Goal: Task Accomplishment & Management: Manage account settings

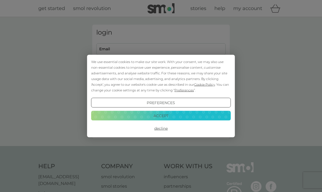
click at [224, 115] on button "Accept" at bounding box center [161, 115] width 140 height 10
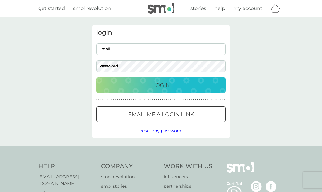
click at [101, 54] on input "Email" at bounding box center [161, 49] width 130 height 12
type input "[EMAIL_ADDRESS][DOMAIN_NAME]"
click at [213, 89] on button "Login" at bounding box center [161, 85] width 130 height 16
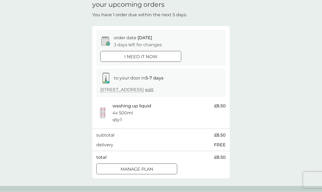
scroll to position [24, 0]
click at [159, 168] on div "Manage plan" at bounding box center [137, 168] width 80 height 7
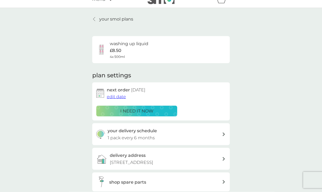
scroll to position [19, 0]
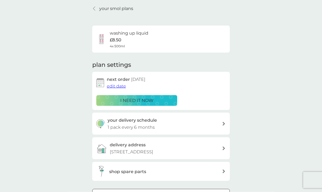
click at [117, 85] on span "edit date" at bounding box center [116, 85] width 19 height 5
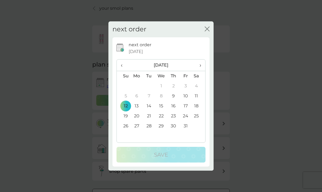
click at [205, 71] on th "›" at bounding box center [199, 65] width 14 height 12
click at [204, 71] on th "›" at bounding box center [199, 65] width 14 height 12
click at [120, 71] on th "‹" at bounding box center [124, 65] width 14 height 12
click at [126, 141] on td "30" at bounding box center [124, 136] width 14 height 10
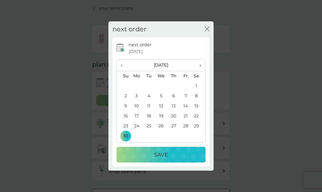
click at [180, 159] on div "Save" at bounding box center [161, 154] width 78 height 9
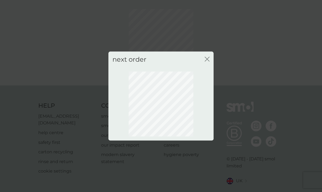
scroll to position [13, 0]
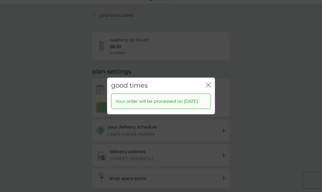
click at [209, 83] on icon "close" at bounding box center [208, 85] width 5 height 5
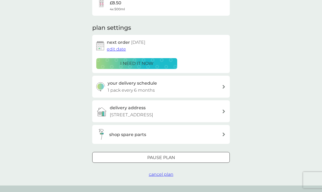
scroll to position [0, 0]
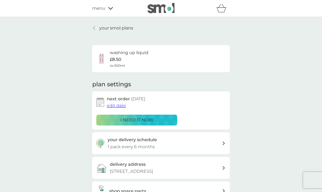
click at [112, 30] on p "your smol plans" at bounding box center [116, 28] width 34 height 7
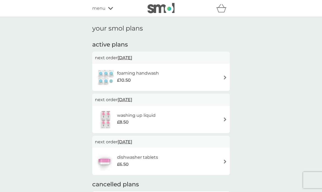
scroll to position [1, 0]
click at [223, 77] on img at bounding box center [225, 77] width 4 height 4
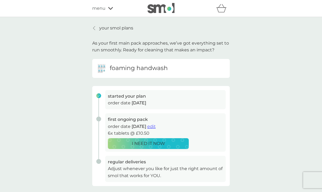
click at [156, 126] on span "edit" at bounding box center [151, 126] width 8 height 5
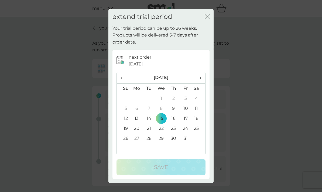
click at [203, 78] on th "›" at bounding box center [199, 78] width 14 height 12
click at [129, 147] on td "30" at bounding box center [124, 148] width 14 height 10
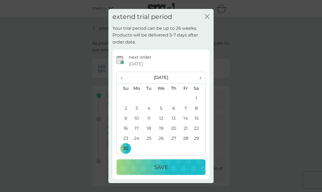
click at [176, 166] on div "Save" at bounding box center [161, 167] width 78 height 9
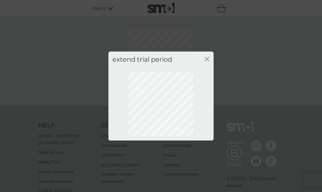
click at [209, 59] on icon "close" at bounding box center [207, 59] width 5 height 5
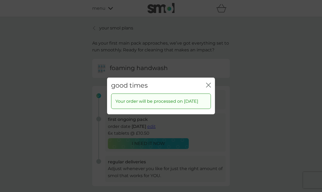
click at [208, 83] on icon "close" at bounding box center [208, 85] width 5 height 5
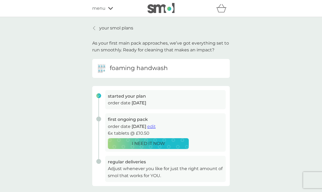
click at [103, 29] on p "your smol plans" at bounding box center [116, 28] width 34 height 7
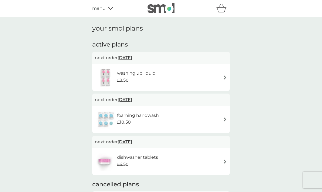
click at [107, 9] on div "menu" at bounding box center [115, 8] width 46 height 7
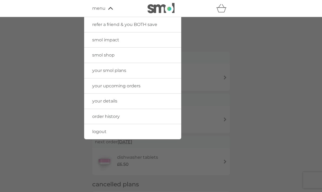
click at [126, 131] on link "logout" at bounding box center [132, 131] width 97 height 15
